Goal: Information Seeking & Learning: Learn about a topic

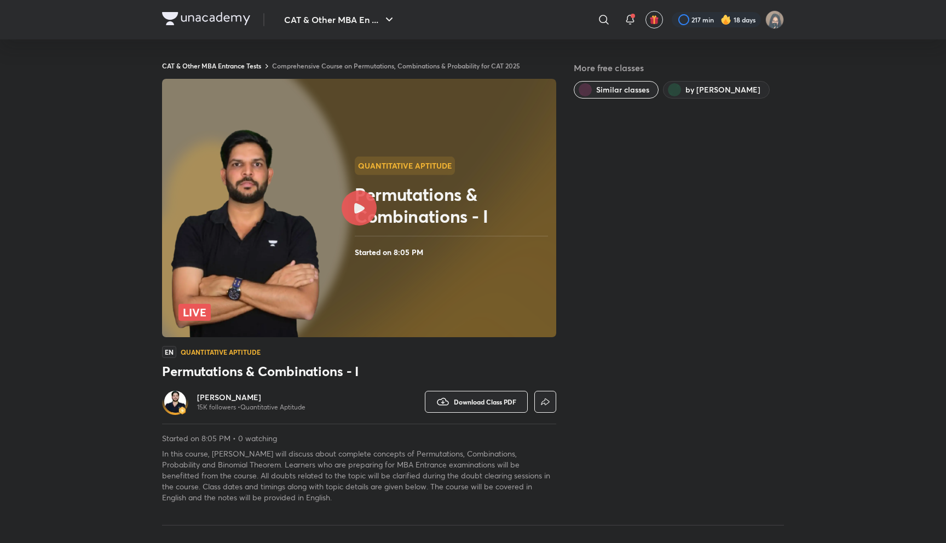
click at [226, 18] on img at bounding box center [206, 18] width 88 height 13
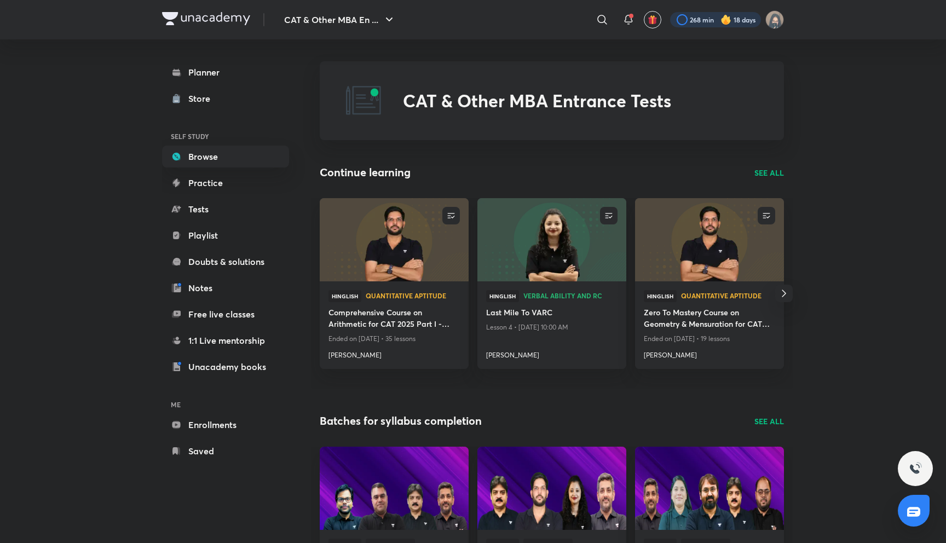
click at [700, 20] on div at bounding box center [715, 19] width 91 height 15
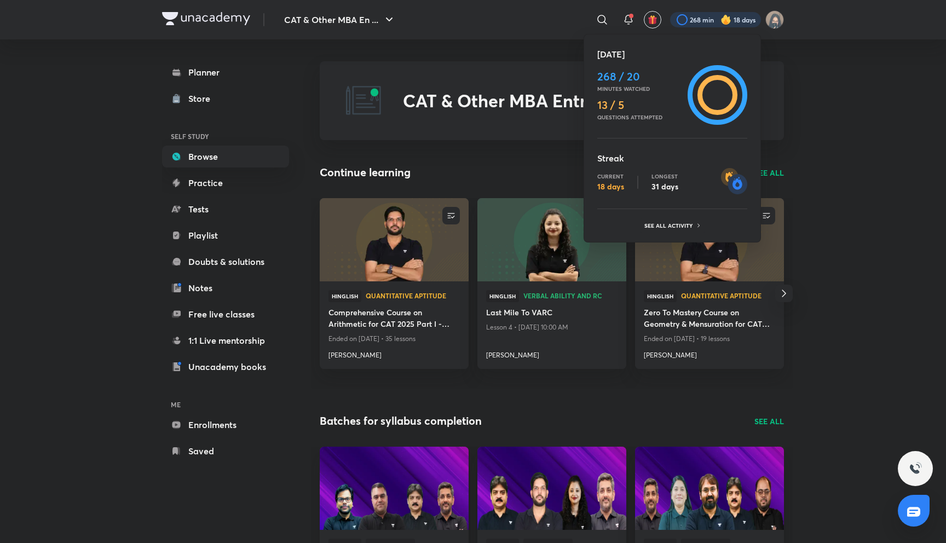
click at [700, 20] on div at bounding box center [473, 271] width 946 height 543
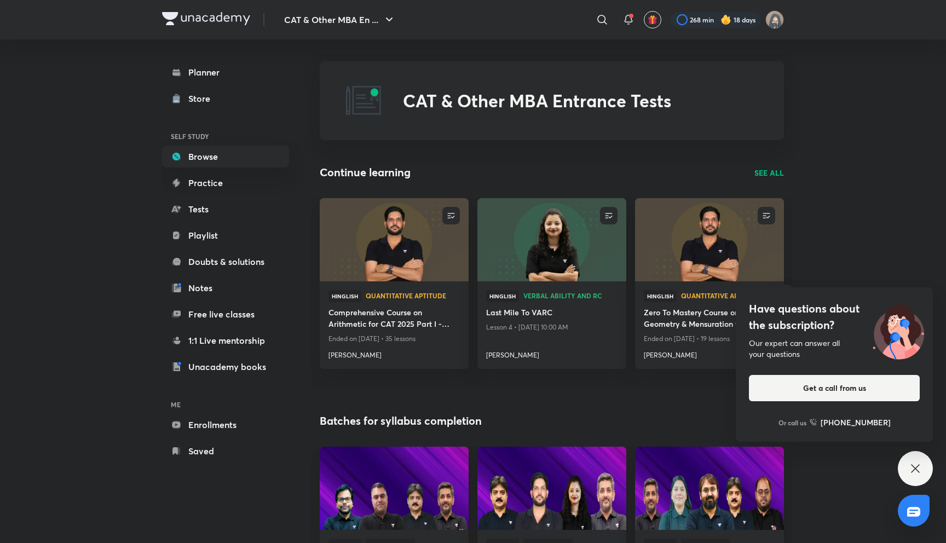
click at [908, 456] on div "Have questions about the subscription? Our expert can answer all your questions…" at bounding box center [915, 468] width 35 height 35
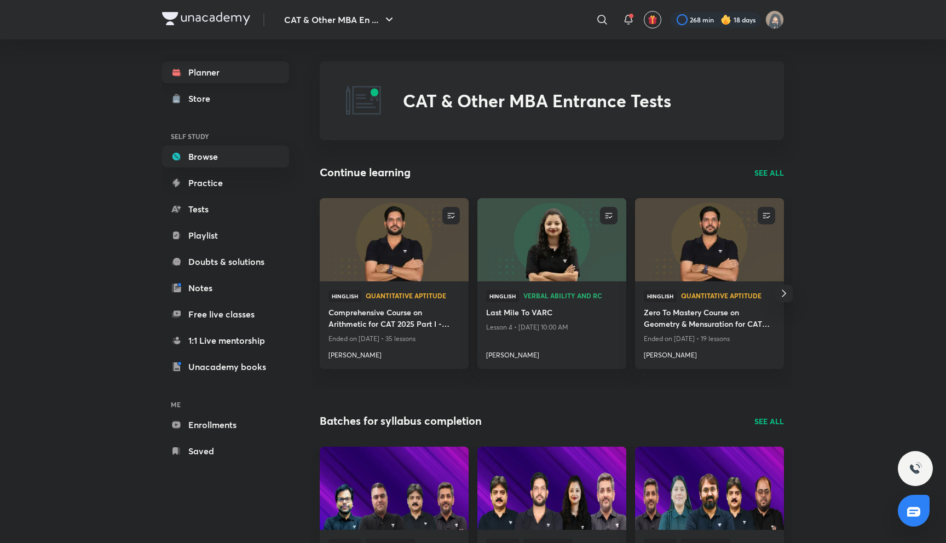
click at [224, 78] on link "Planner" at bounding box center [225, 72] width 127 height 22
click at [249, 81] on link "Planner" at bounding box center [225, 72] width 127 height 22
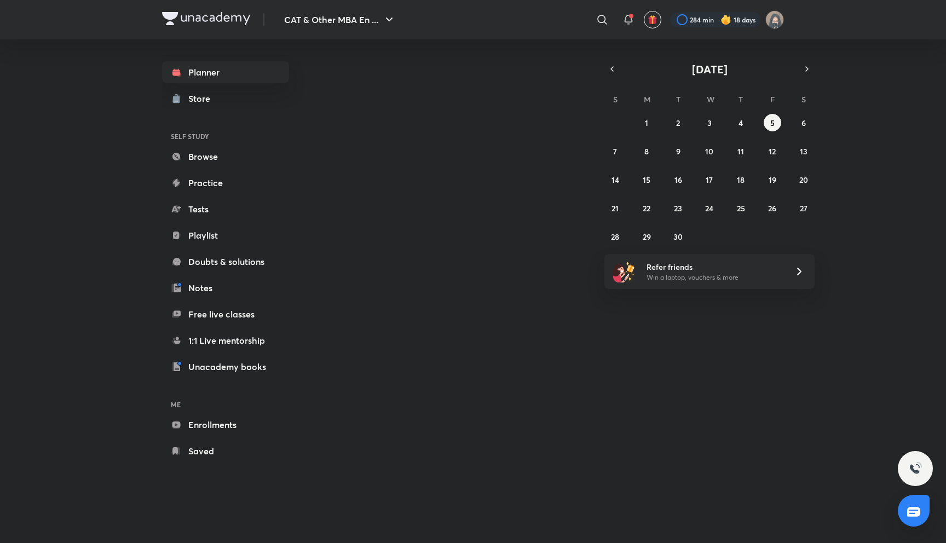
click at [89, 161] on div "CAT & Other MBA En ... ​ 284 min 18 days Planner Store SELF STUDY Browse Practi…" at bounding box center [473, 271] width 946 height 543
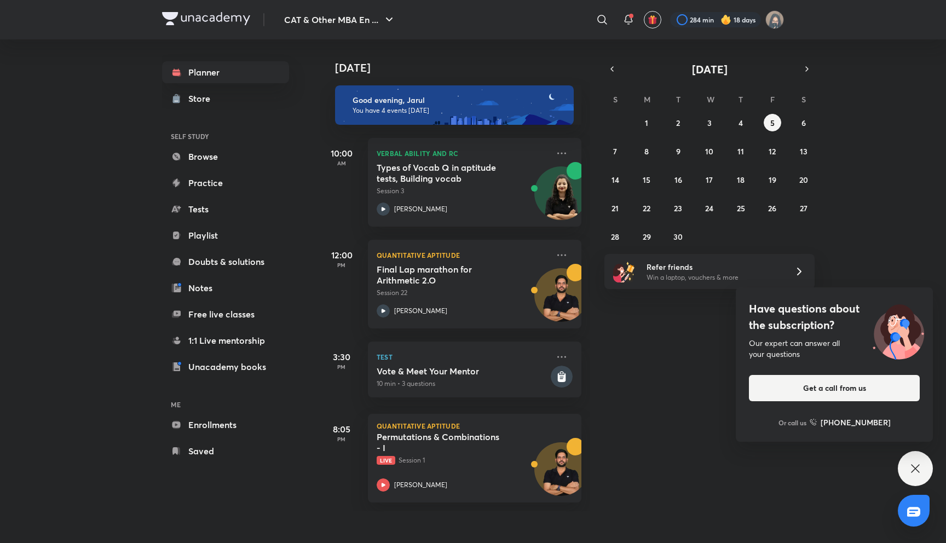
click at [907, 470] on div "Have questions about the subscription? Our expert can answer all your questions…" at bounding box center [915, 468] width 35 height 35
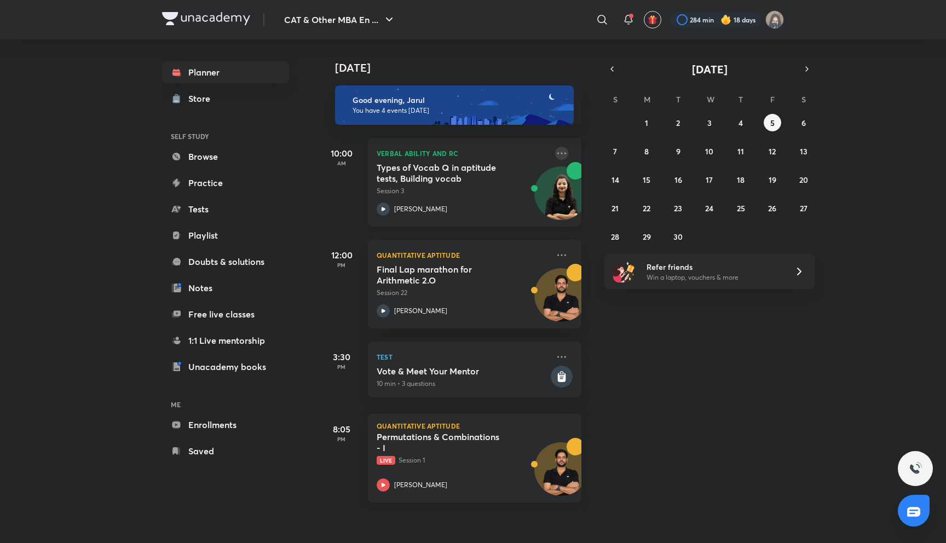
click at [562, 149] on icon at bounding box center [561, 153] width 13 height 13
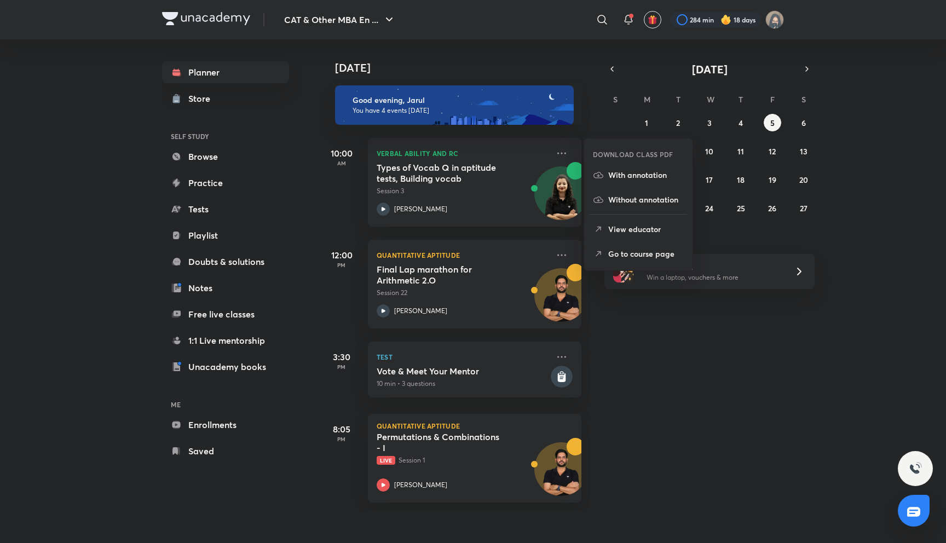
click at [595, 108] on div "[DATE] Good evening, Jarul You have 4 events [DATE] 10:00 AM Verbal Ability and…" at bounding box center [632, 275] width 624 height 472
